Goal: Task Accomplishment & Management: Manage account settings

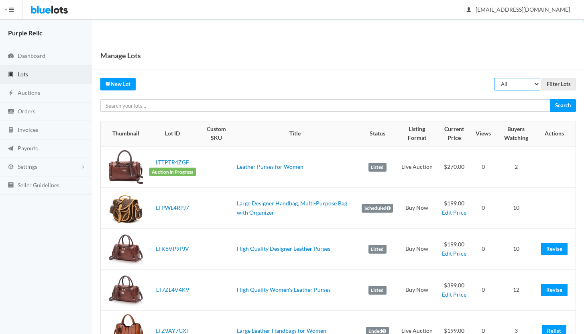
click at [525, 80] on select "All Draft Unreviewed Rejected Scheduled Listed Sold Ended" at bounding box center [517, 84] width 46 height 12
select select "ended"
click at [495, 78] on select "All Draft Unreviewed Rejected Scheduled Listed Sold Ended" at bounding box center [517, 84] width 46 height 12
click at [553, 86] on input "Filter Lots" at bounding box center [559, 84] width 35 height 12
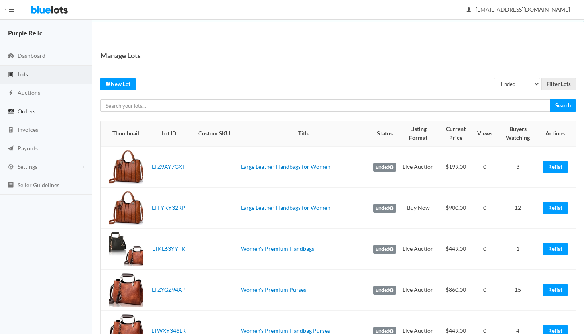
click at [20, 112] on span "Orders" at bounding box center [27, 111] width 18 height 7
